Goal: Navigation & Orientation: Find specific page/section

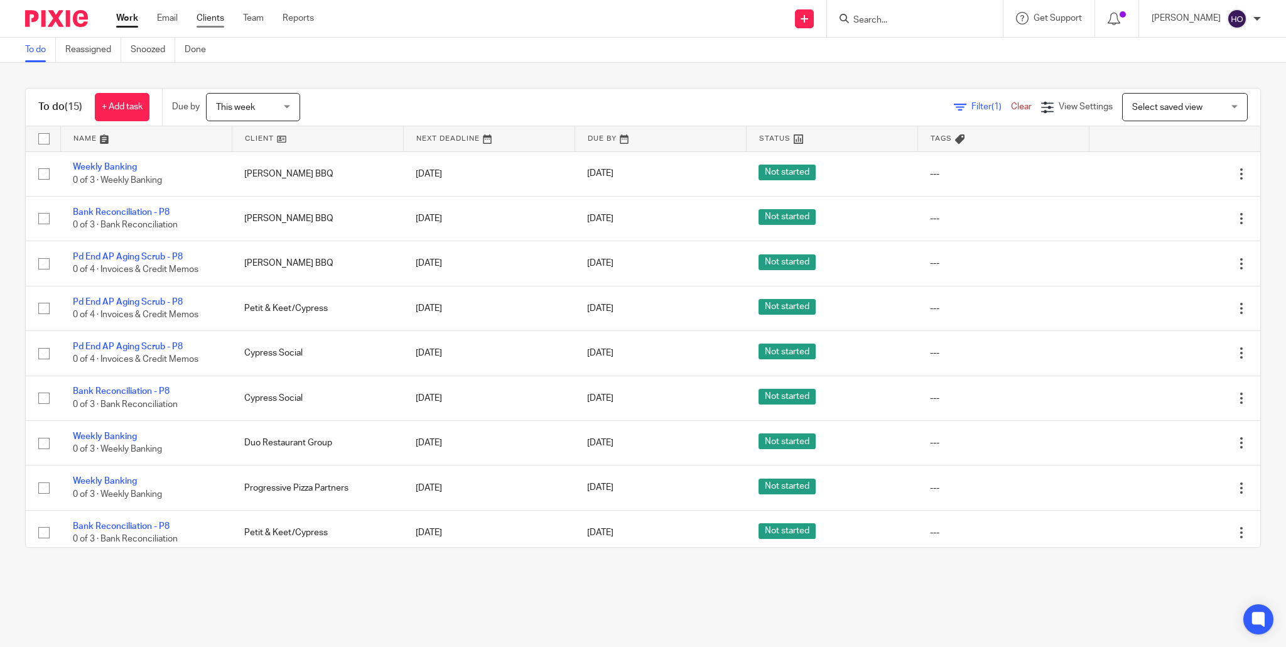
click at [212, 14] on link "Clients" at bounding box center [211, 18] width 28 height 13
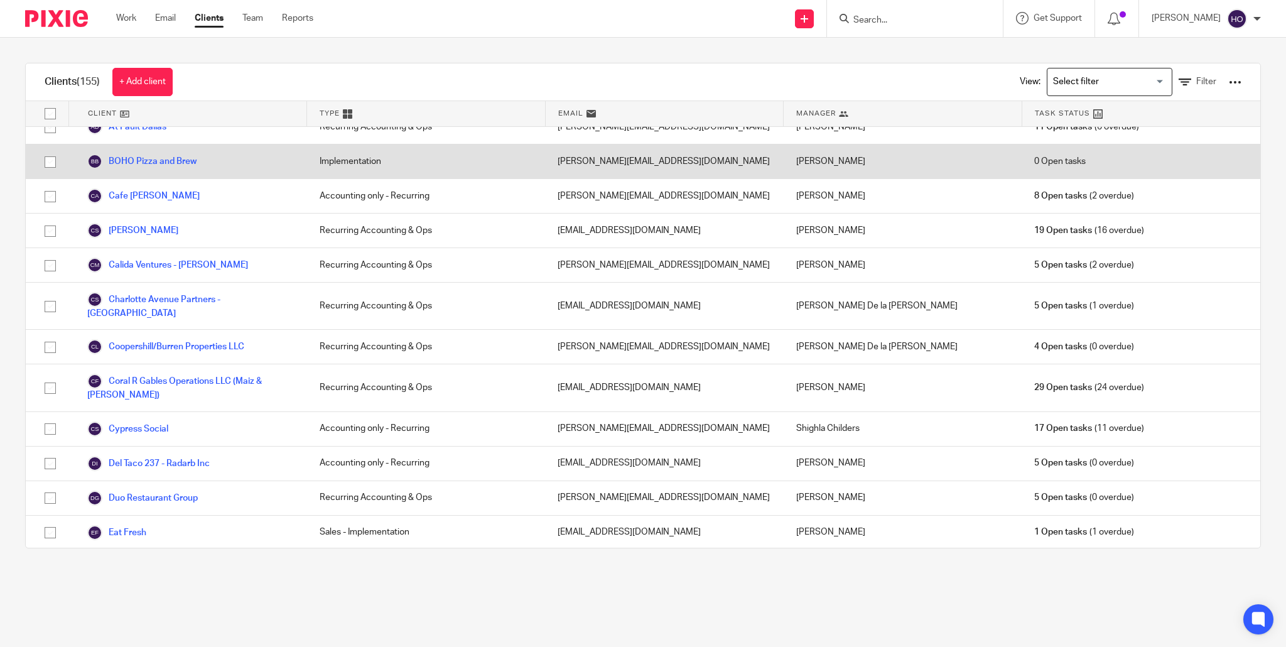
scroll to position [117, 0]
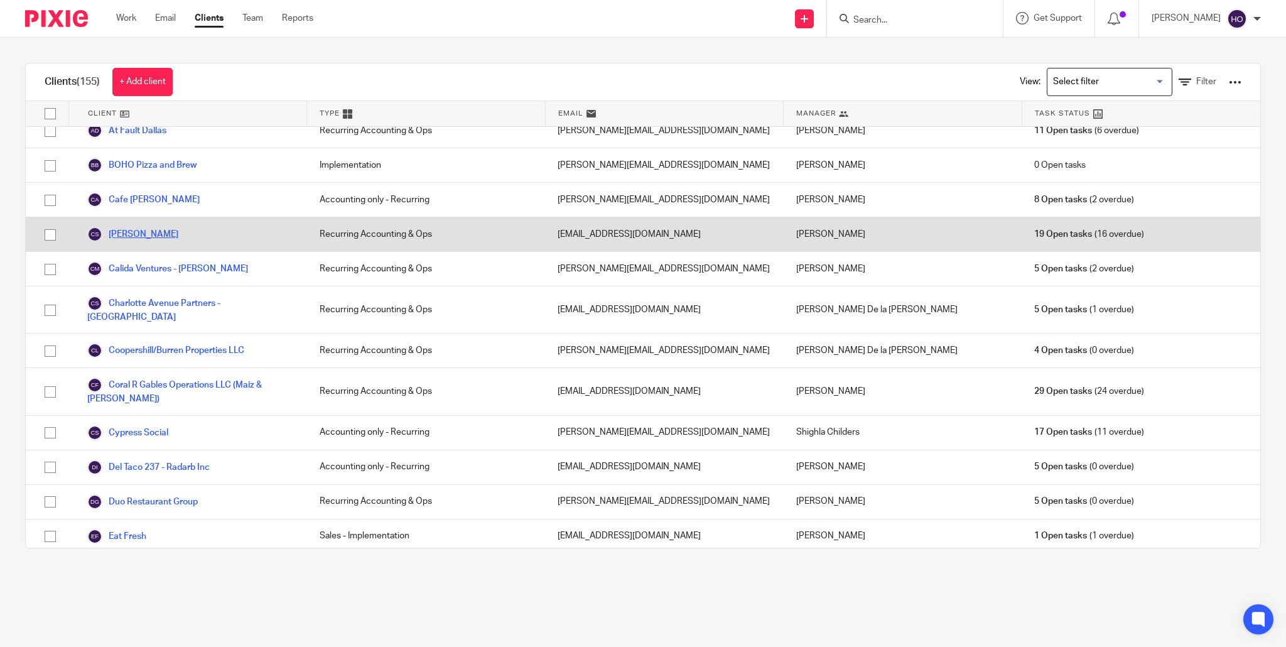
click at [152, 231] on link "[PERSON_NAME]" at bounding box center [132, 234] width 91 height 15
